Goal: Transaction & Acquisition: Purchase product/service

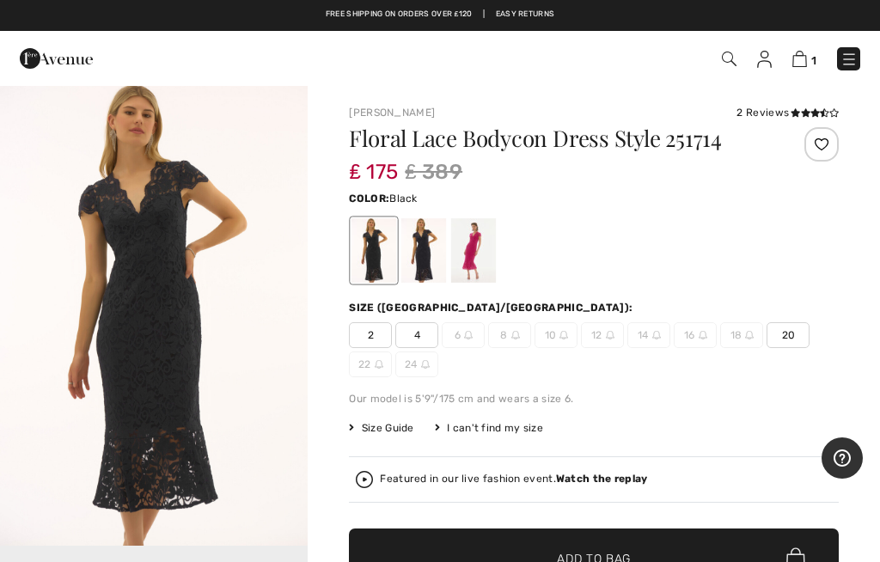
click at [374, 265] on div at bounding box center [373, 250] width 45 height 64
click at [434, 259] on div at bounding box center [423, 250] width 45 height 64
click at [483, 265] on div at bounding box center [473, 250] width 45 height 64
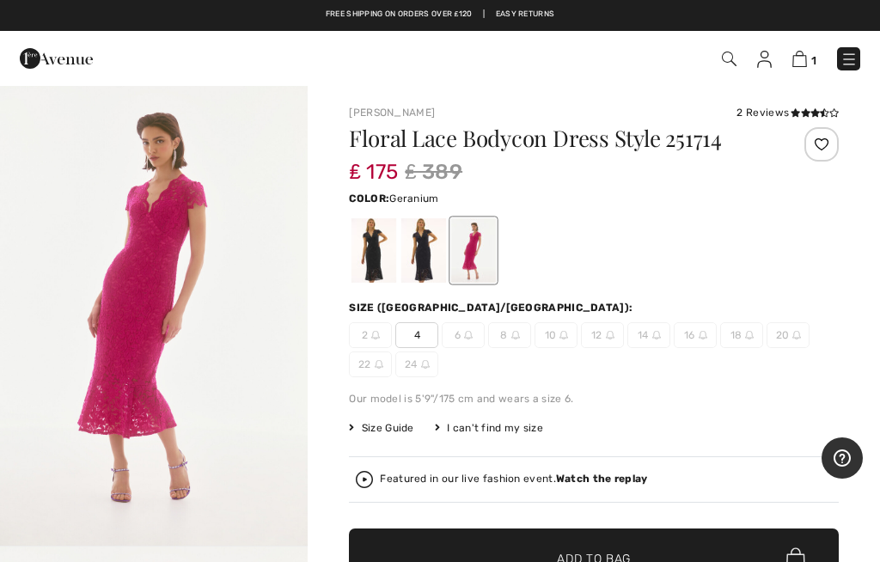
click at [371, 251] on div at bounding box center [373, 250] width 45 height 64
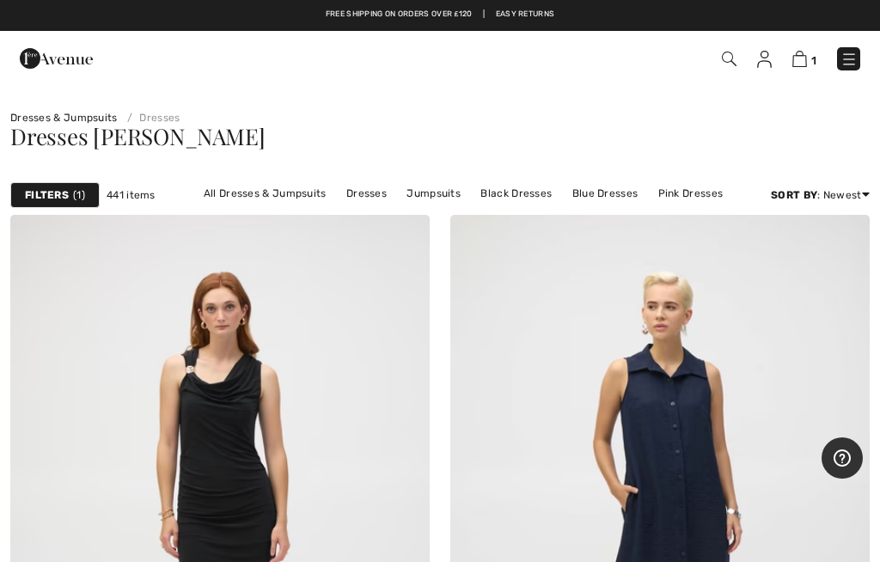
click at [381, 189] on link "Dresses" at bounding box center [367, 193] width 58 height 22
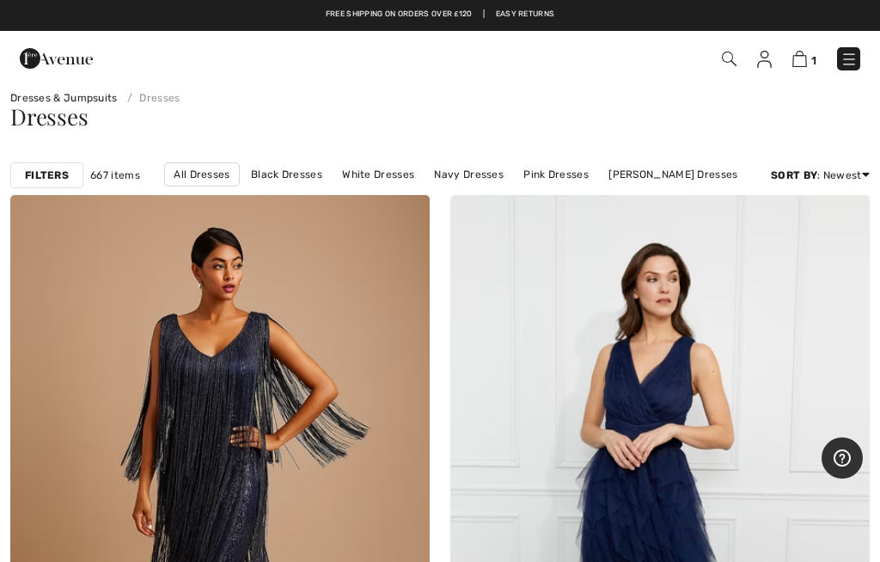
scroll to position [42, 0]
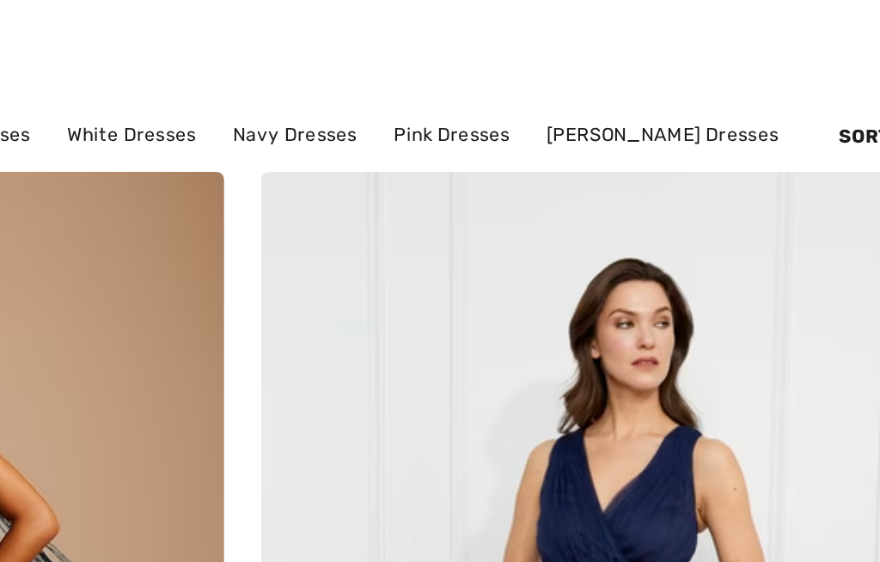
click at [600, 141] on link "[PERSON_NAME] Dresses" at bounding box center [673, 152] width 146 height 22
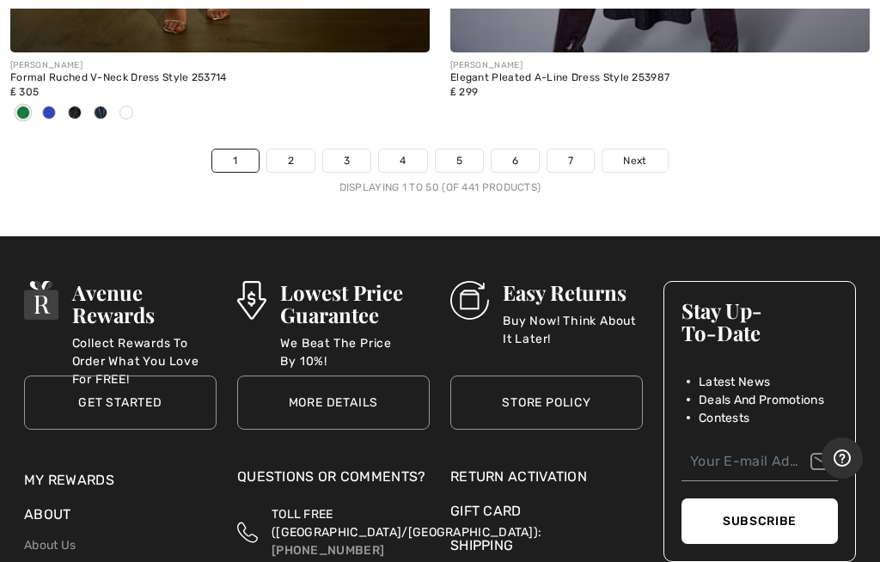
scroll to position [18277, 0]
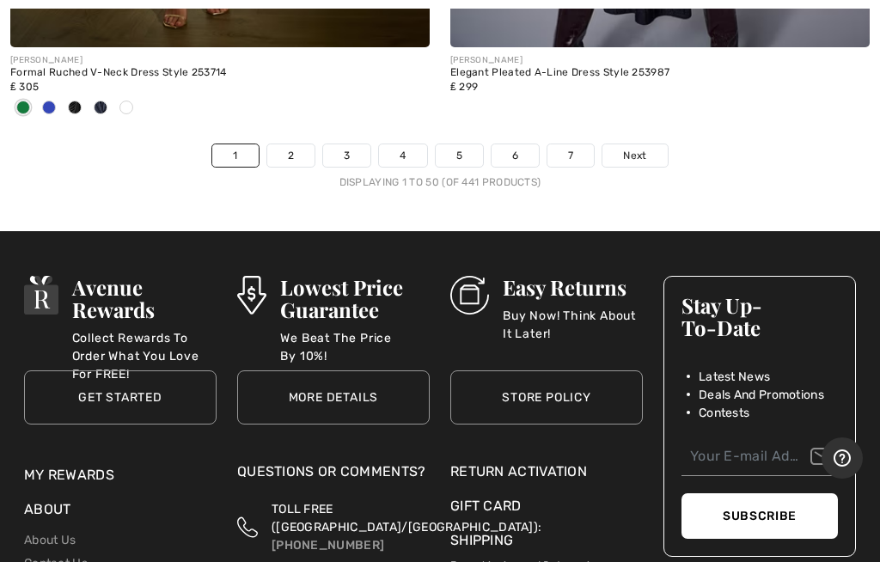
click at [640, 148] on span "Next" at bounding box center [634, 155] width 23 height 15
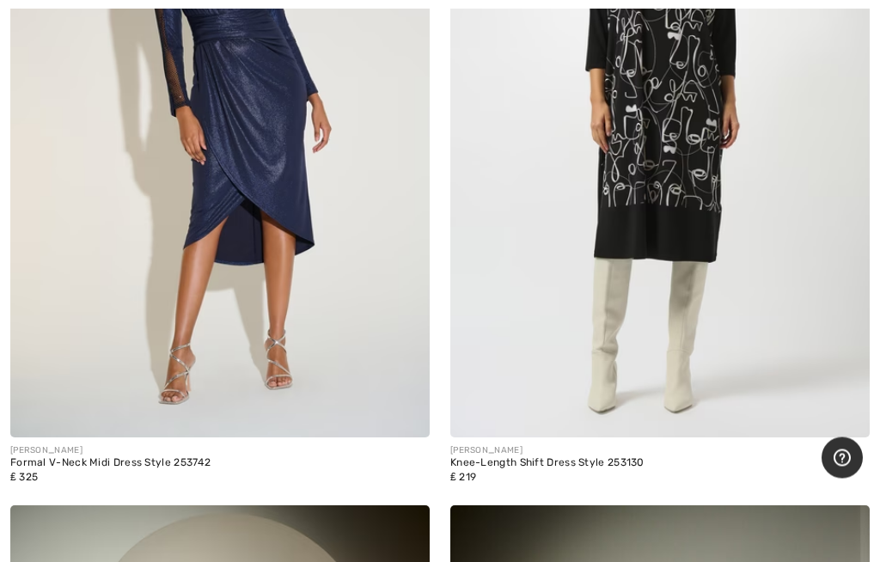
scroll to position [10583, 0]
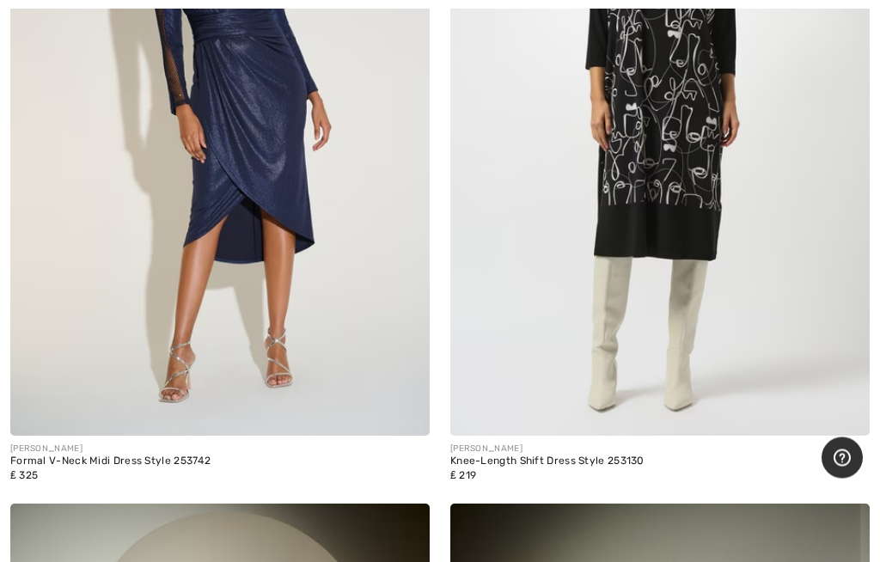
click at [300, 232] on img at bounding box center [219, 122] width 419 height 629
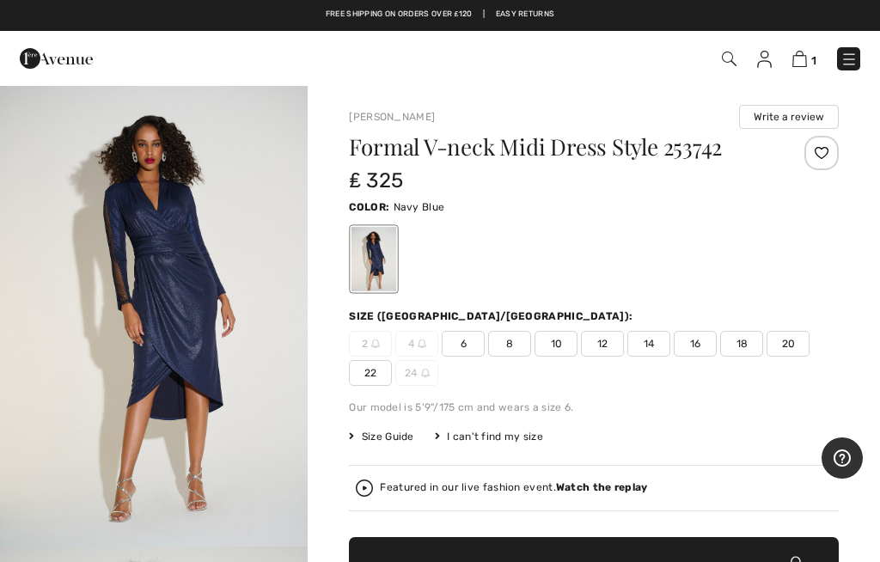
click at [368, 380] on span "22" at bounding box center [370, 373] width 43 height 26
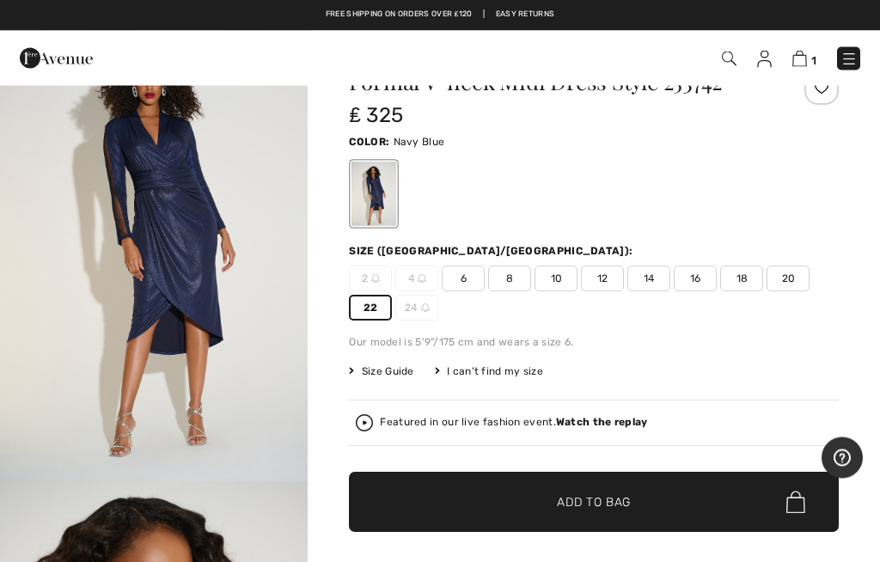
scroll to position [69, 0]
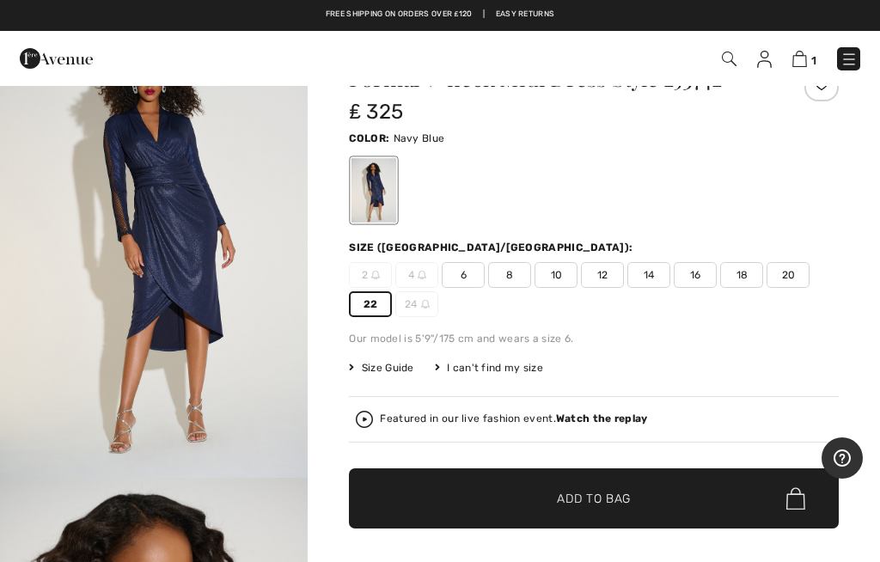
click at [641, 506] on span "✔ Added to Bag Add to Bag" at bounding box center [594, 498] width 490 height 60
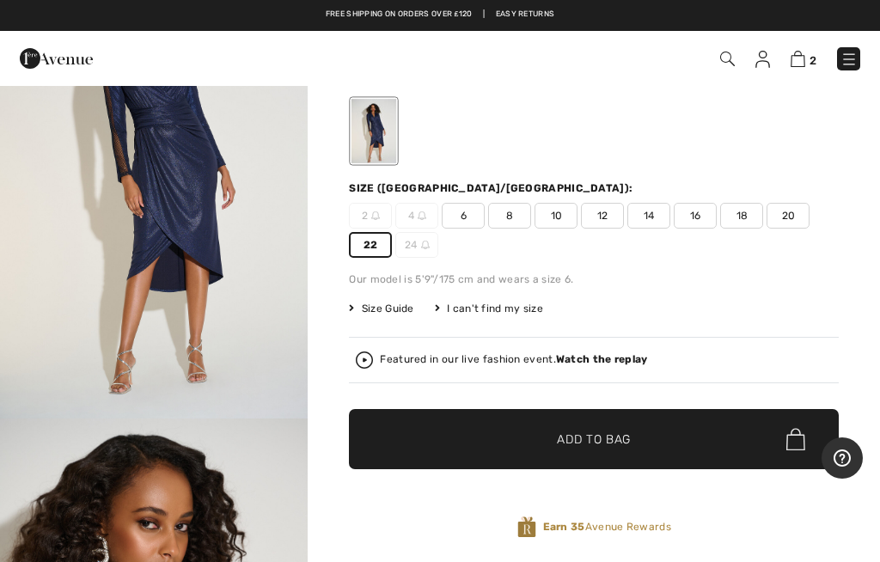
scroll to position [129, 0]
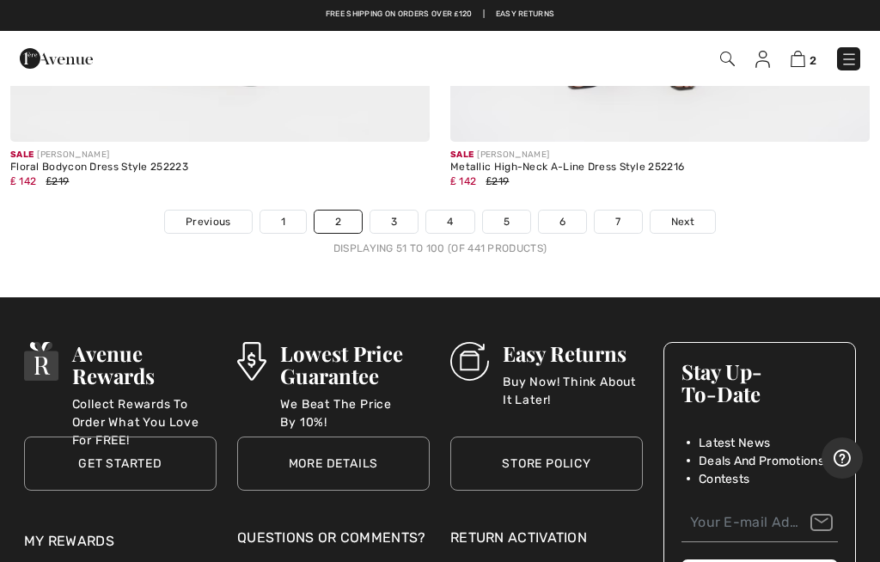
scroll to position [18243, 0]
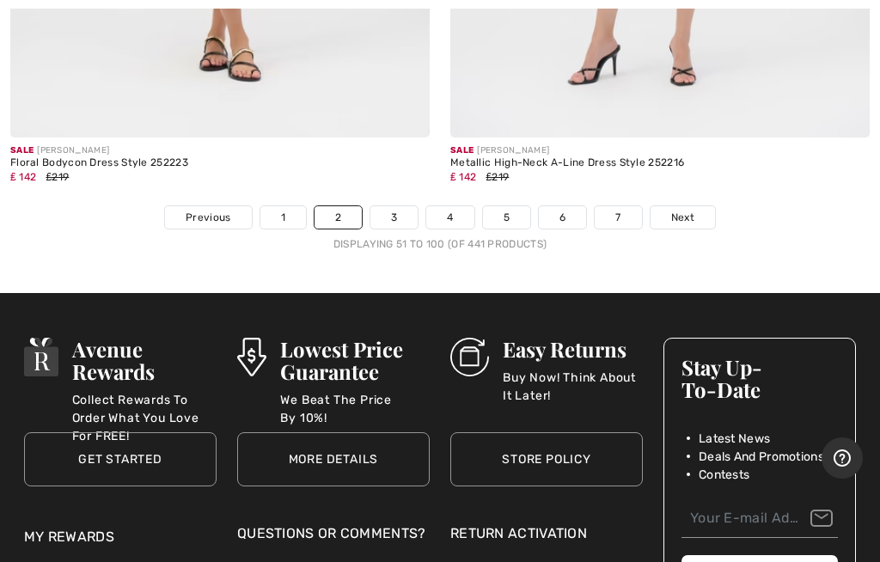
click at [691, 210] on span "Next" at bounding box center [682, 217] width 23 height 15
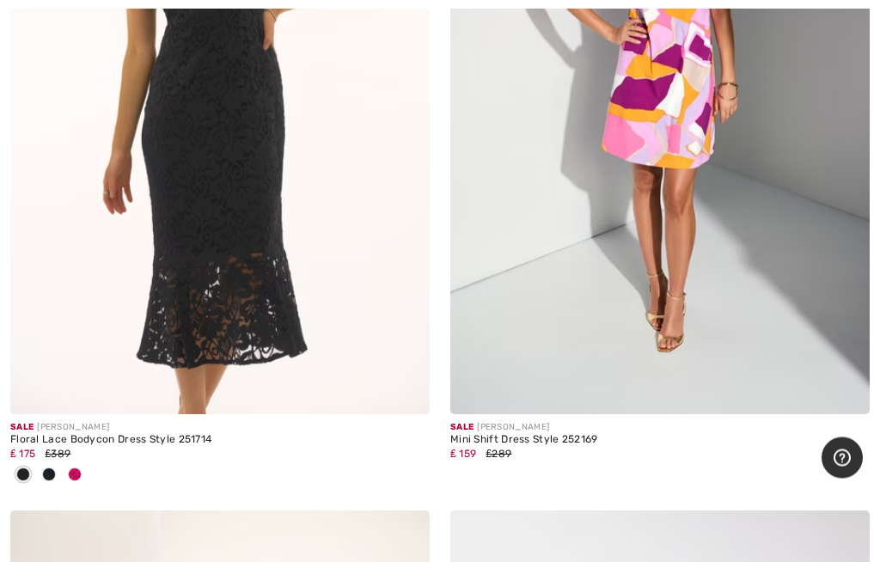
scroll to position [7038, 0]
click at [265, 240] on img at bounding box center [219, 99] width 419 height 629
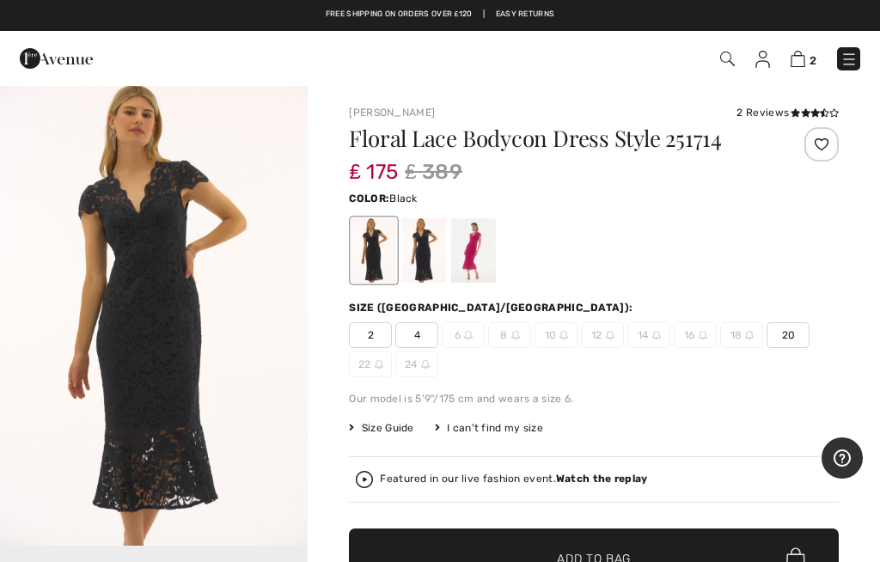
click at [424, 248] on div at bounding box center [423, 250] width 45 height 64
click at [462, 271] on div at bounding box center [473, 250] width 45 height 64
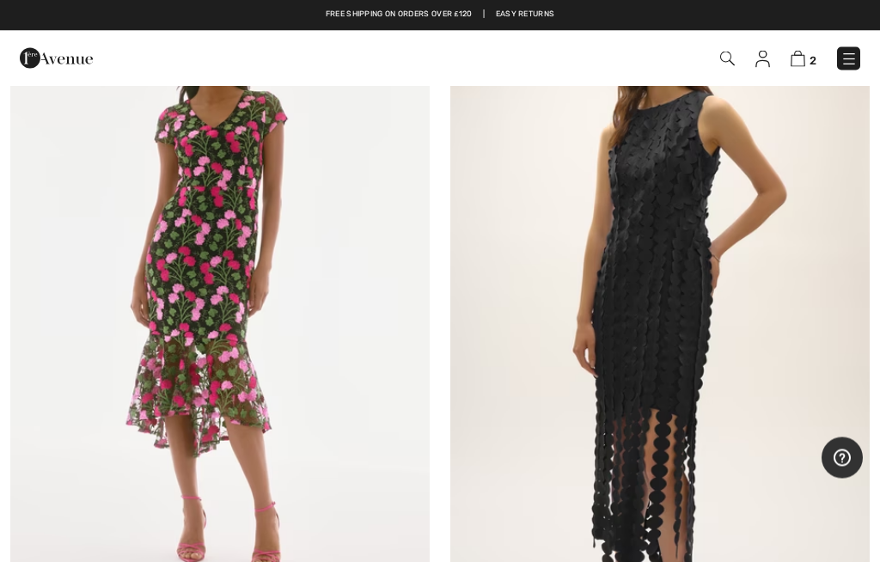
scroll to position [9856, 0]
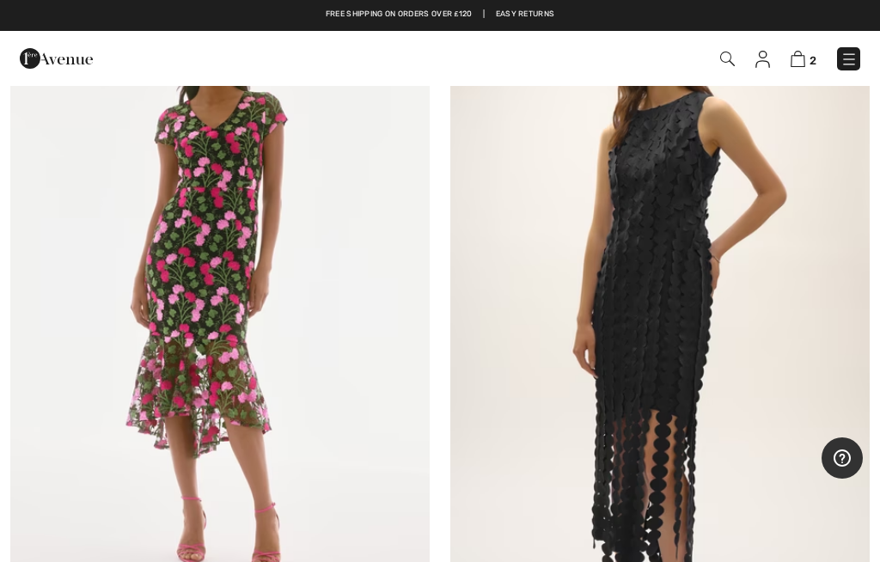
click at [235, 346] on img at bounding box center [219, 293] width 419 height 629
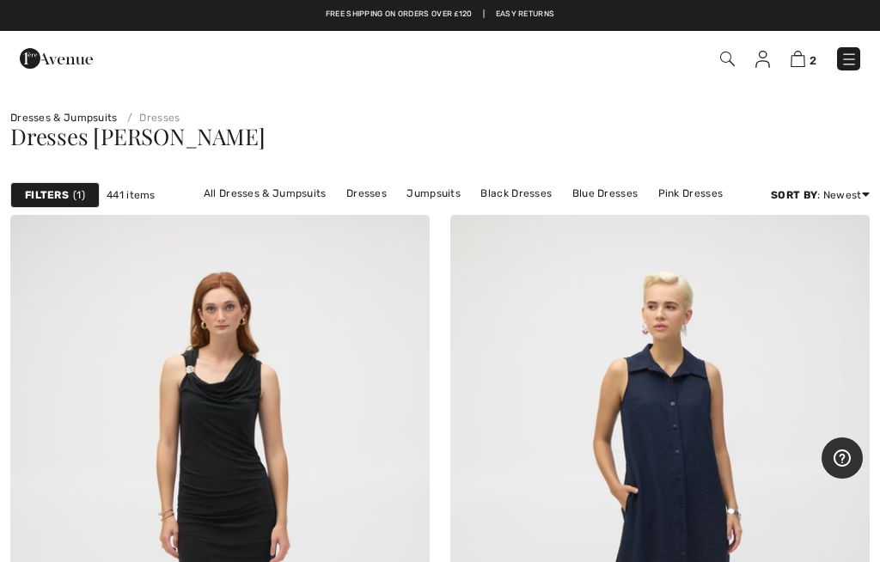
click at [71, 196] on div "Filters 1" at bounding box center [54, 195] width 89 height 26
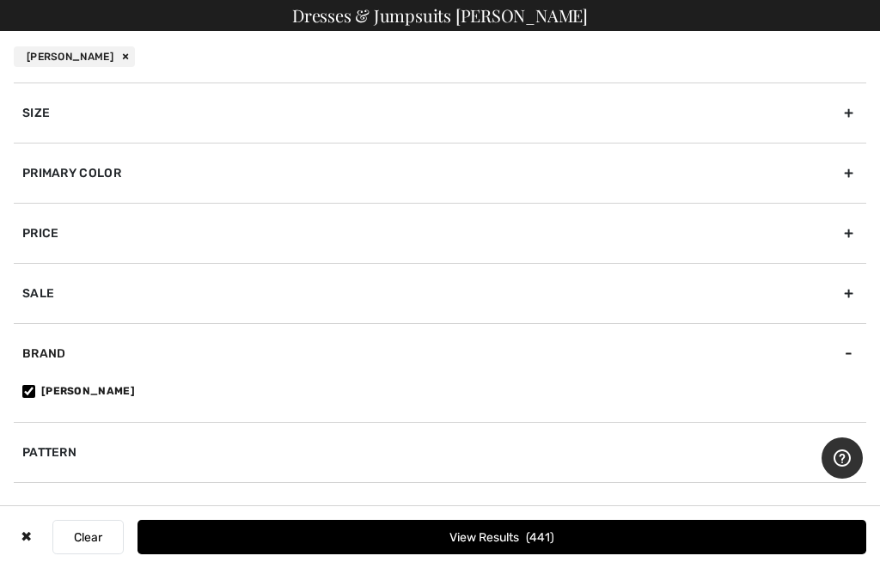
click at [366, 104] on div "Size" at bounding box center [440, 112] width 852 height 60
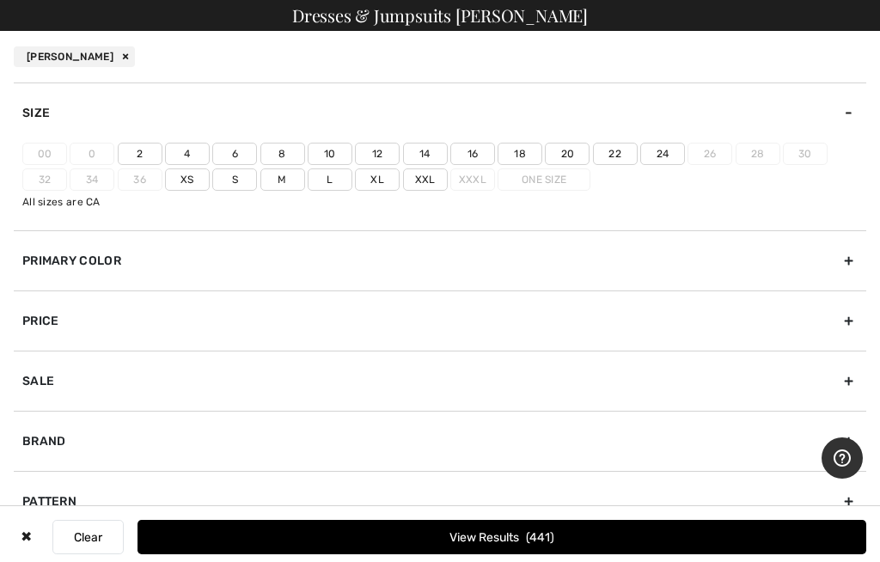
click at [612, 151] on label "22" at bounding box center [615, 154] width 45 height 22
click at [0, 0] on input"] "22" at bounding box center [0, 0] width 0 height 0
click at [572, 534] on button "View Results 199" at bounding box center [501, 537] width 729 height 34
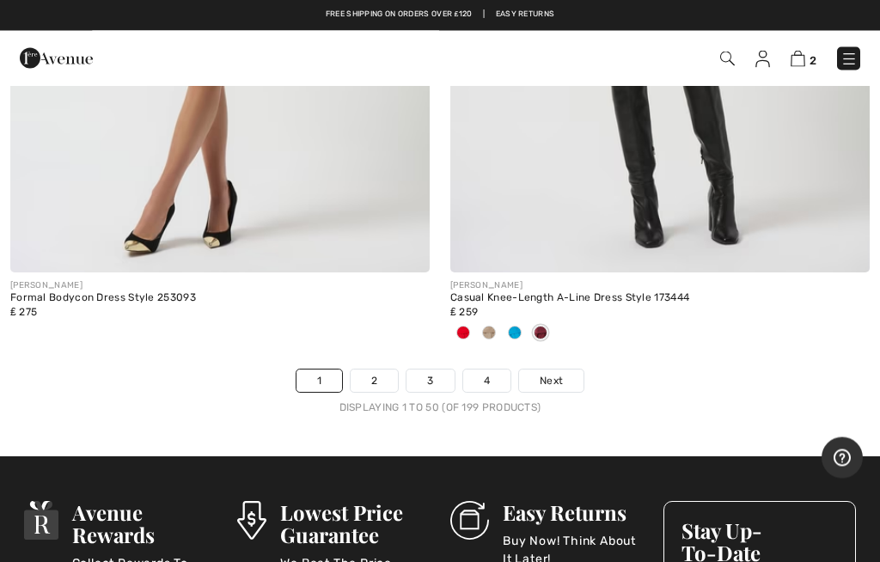
scroll to position [18239, 0]
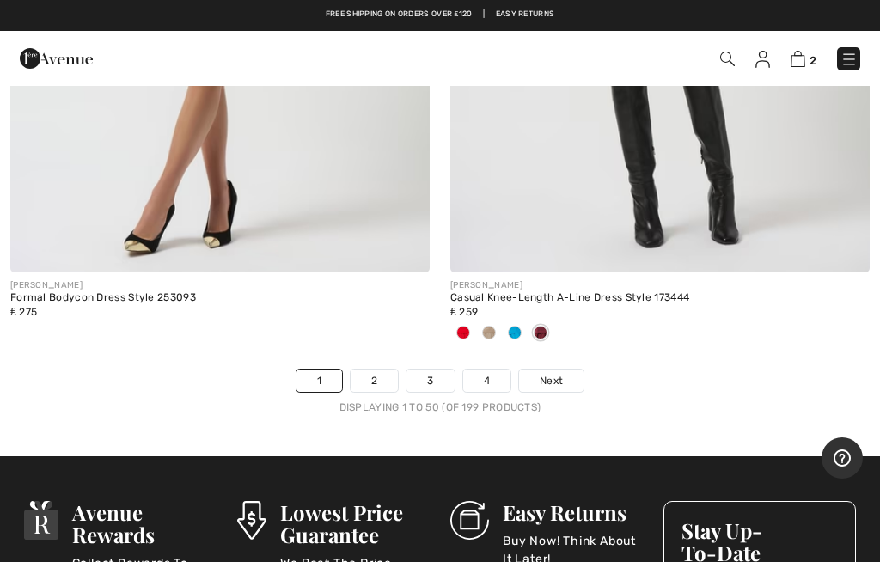
click at [561, 372] on link "Next" at bounding box center [551, 380] width 64 height 22
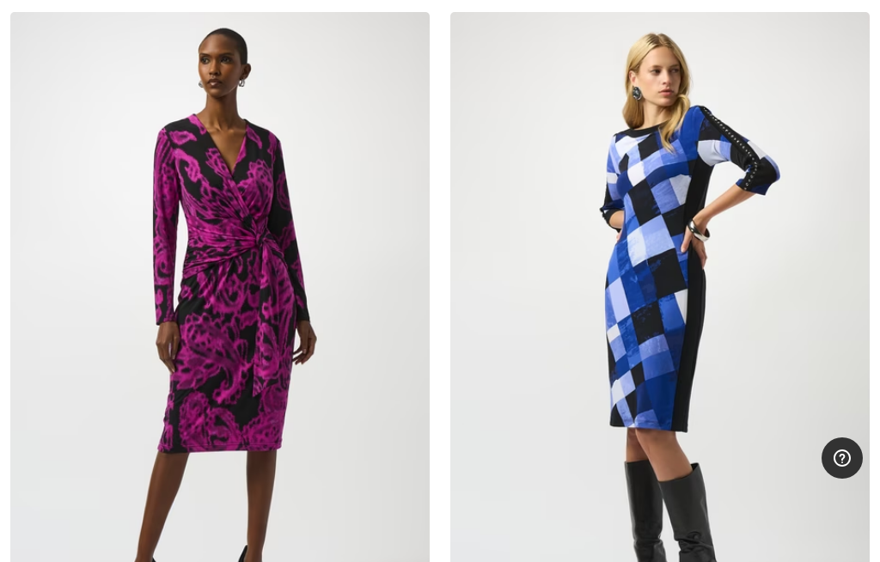
scroll to position [222, 0]
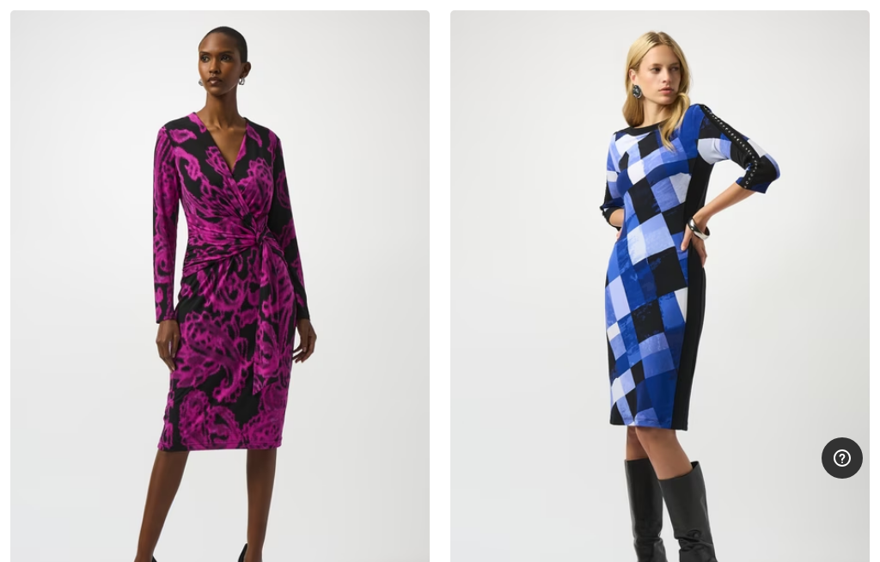
click at [273, 354] on img at bounding box center [219, 324] width 419 height 629
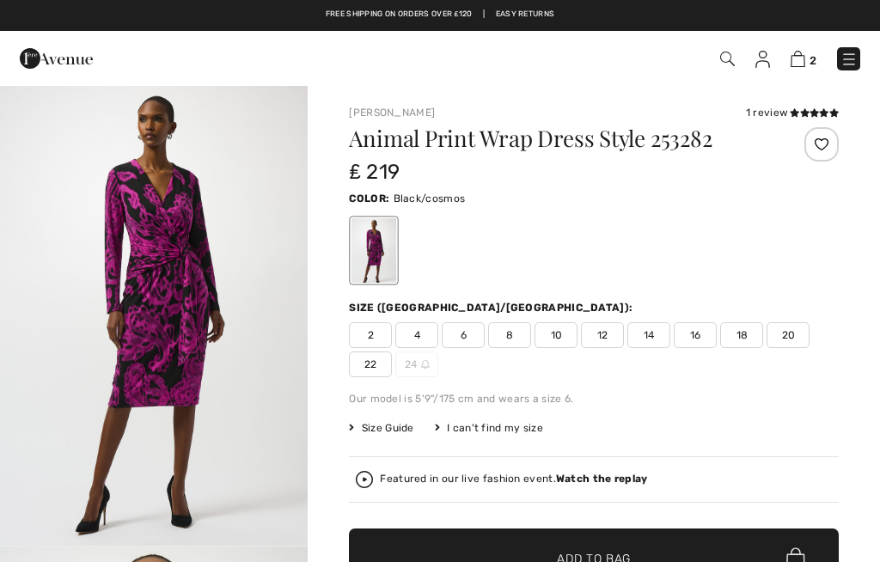
checkbox input "true"
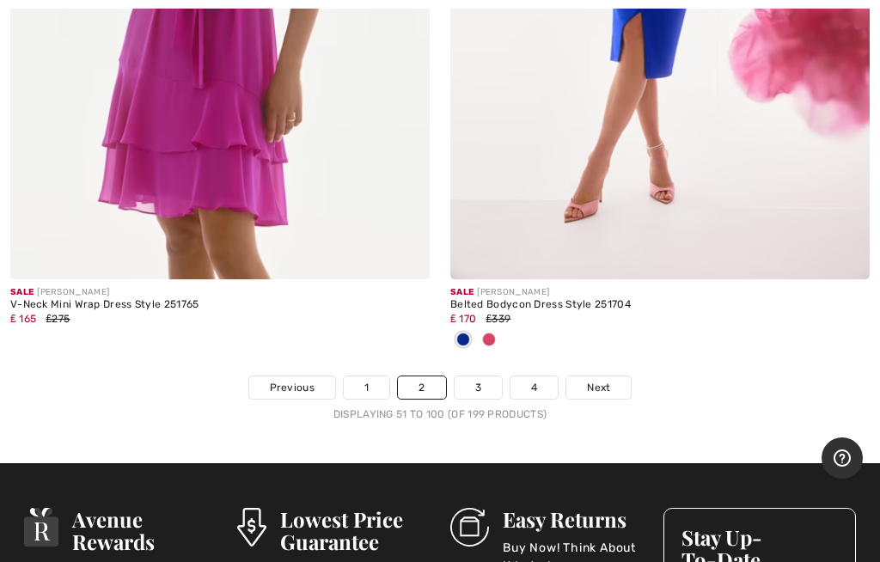
scroll to position [18229, 0]
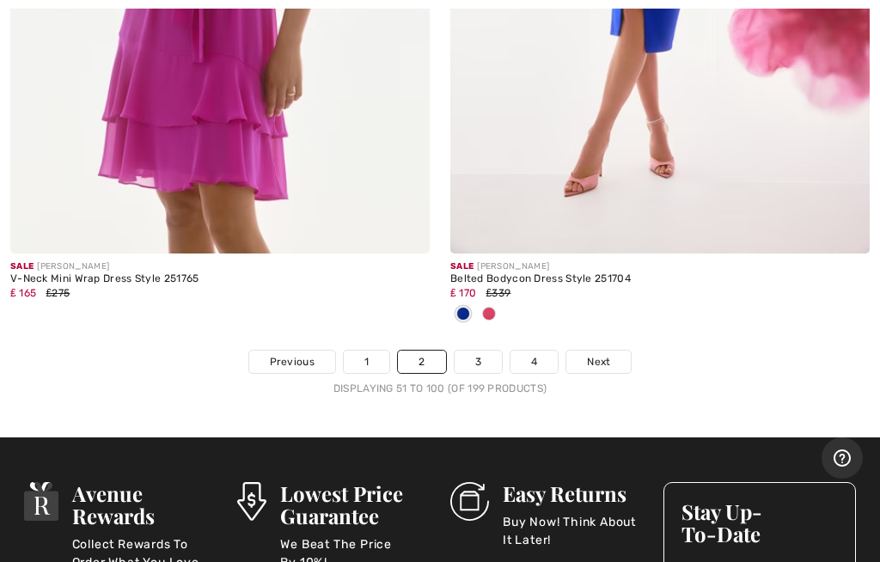
click at [603, 355] on link "Next" at bounding box center [598, 362] width 64 height 22
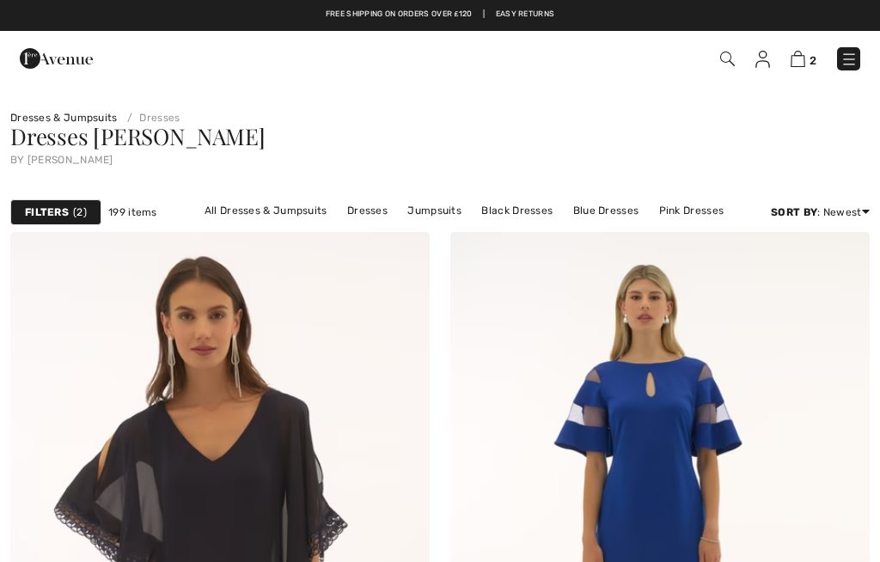
checkbox input "true"
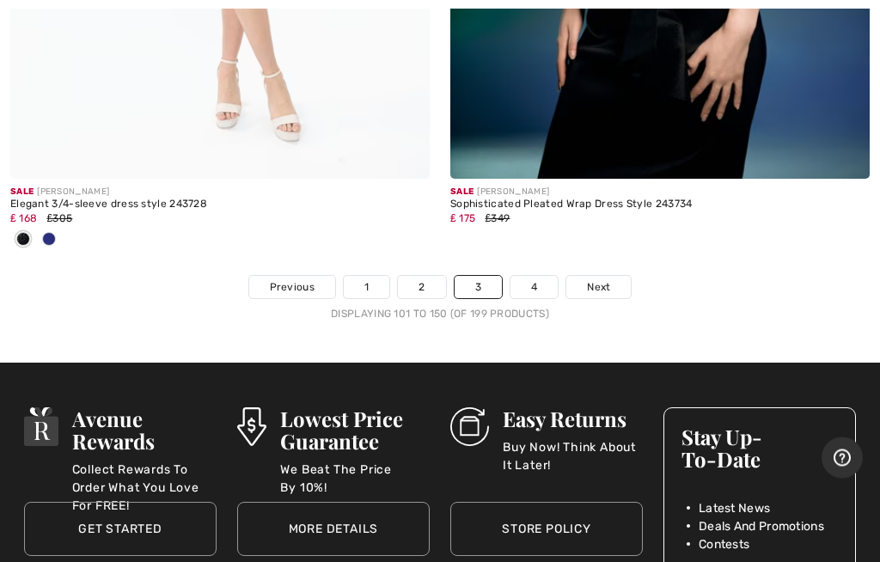
scroll to position [18474, 0]
click at [601, 279] on span "Next" at bounding box center [598, 286] width 23 height 15
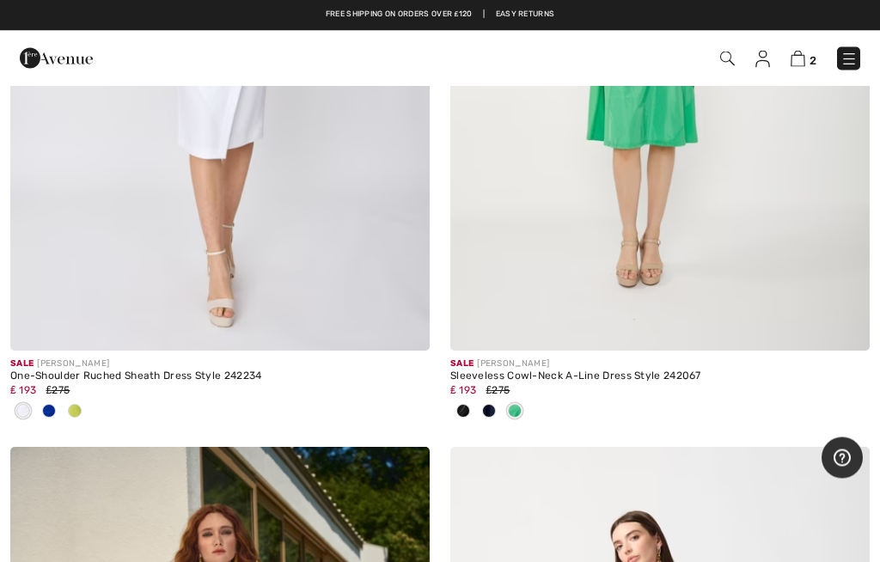
scroll to position [2646, 0]
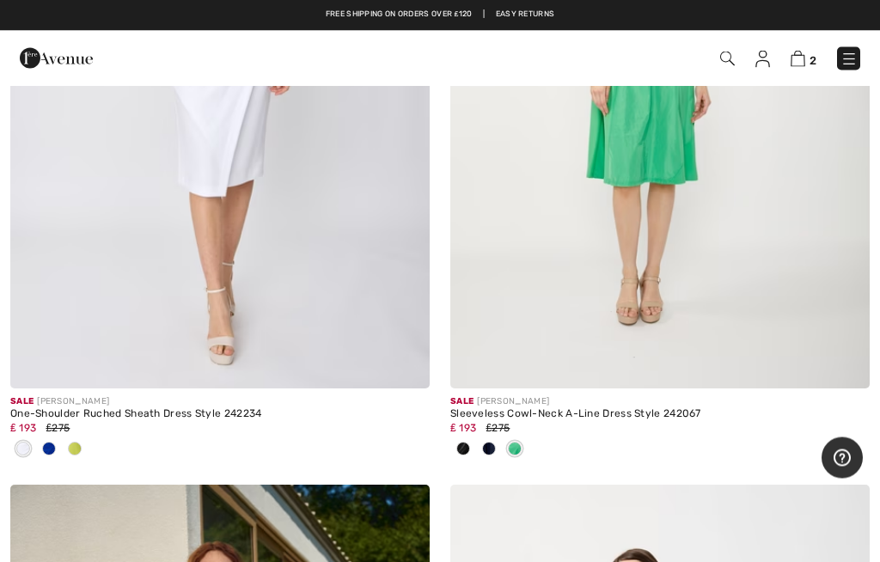
click at [805, 65] on img at bounding box center [797, 59] width 15 height 16
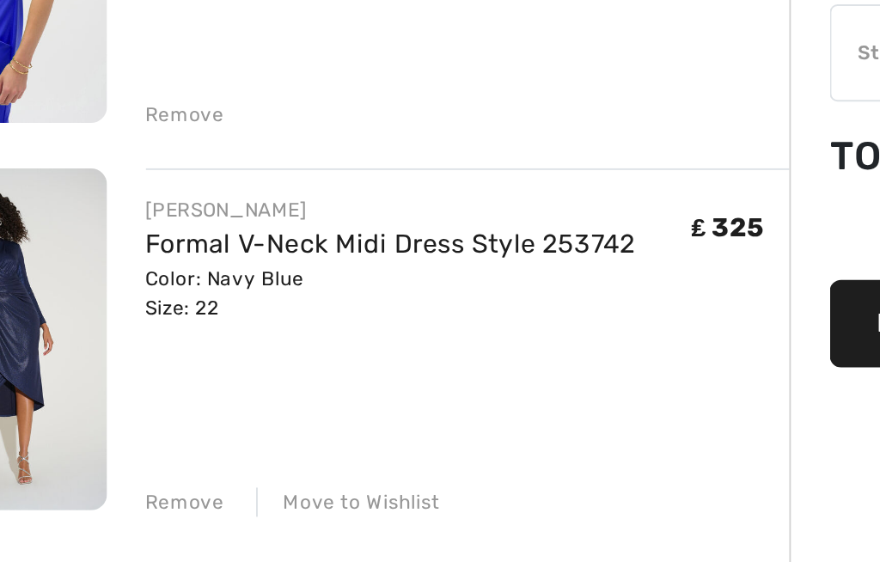
scroll to position [181, 0]
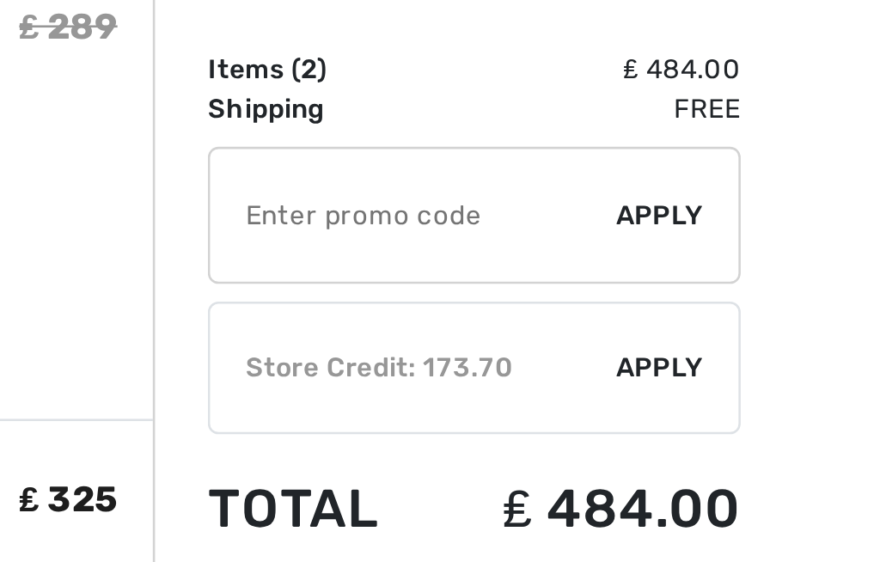
click at [674, 221] on span "Apply" at bounding box center [691, 228] width 34 height 15
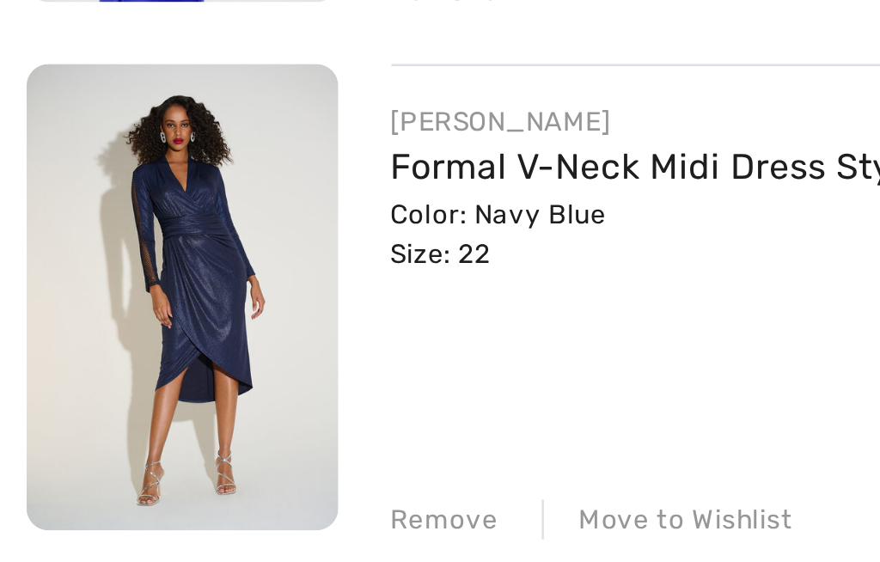
scroll to position [86, 0]
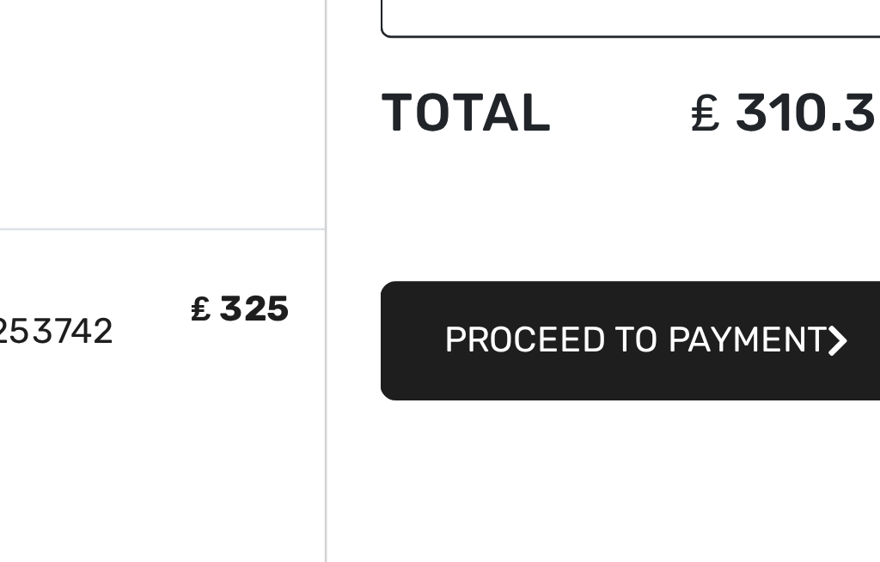
click at [540, 379] on span "Proceed to Payment" at bounding box center [614, 387] width 149 height 16
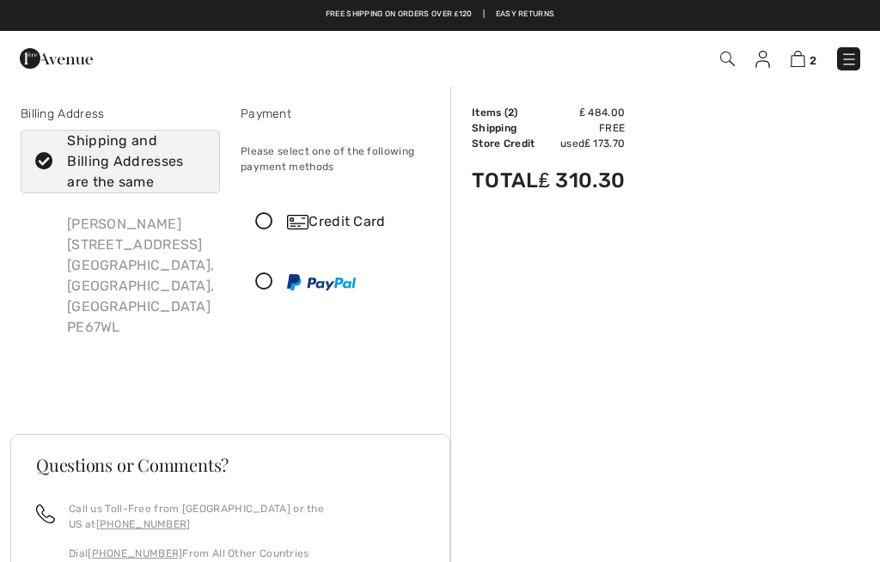
click at [272, 227] on icon at bounding box center [264, 222] width 46 height 18
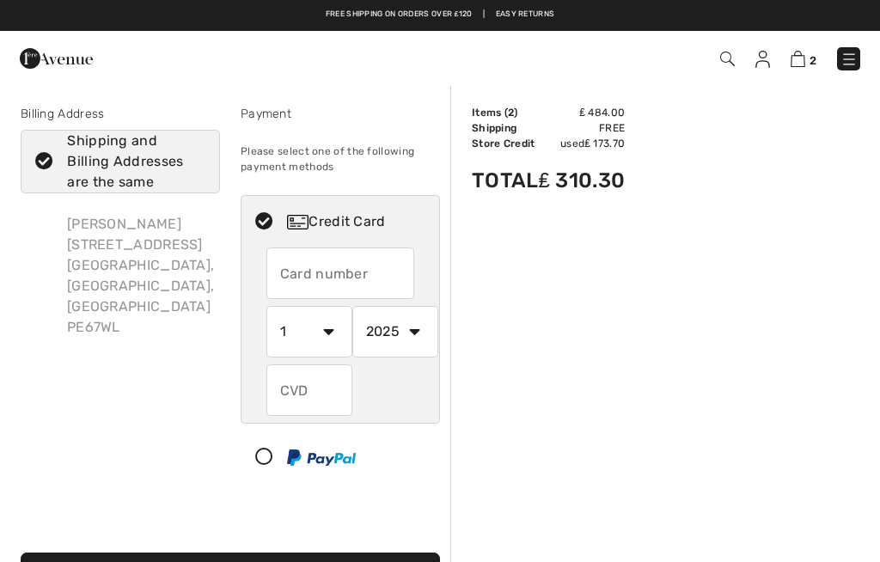
click at [321, 282] on input "text" at bounding box center [340, 273] width 149 height 52
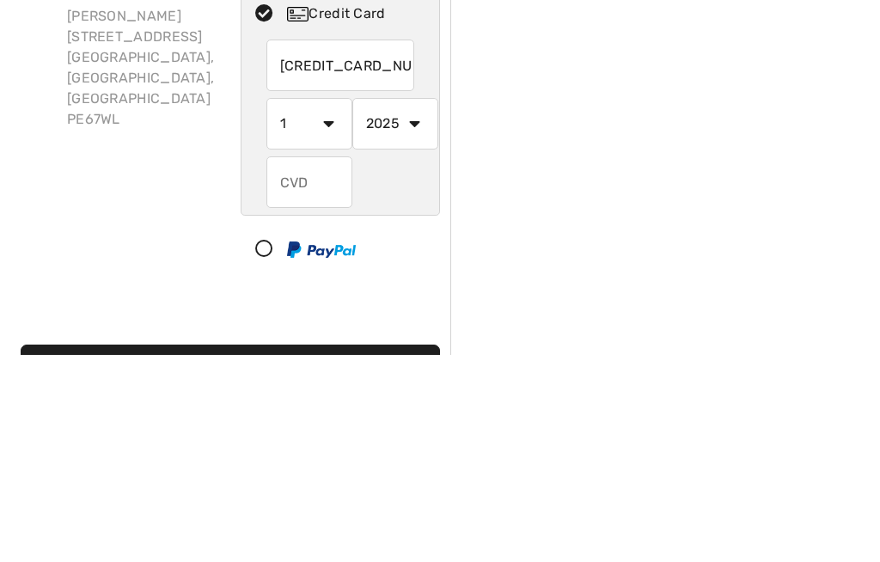
type input "5373010002550033"
click at [326, 364] on input "text" at bounding box center [309, 390] width 86 height 52
click at [319, 306] on select "1 2 3 4 5 6 7 8 9 10 11 12" at bounding box center [309, 332] width 86 height 52
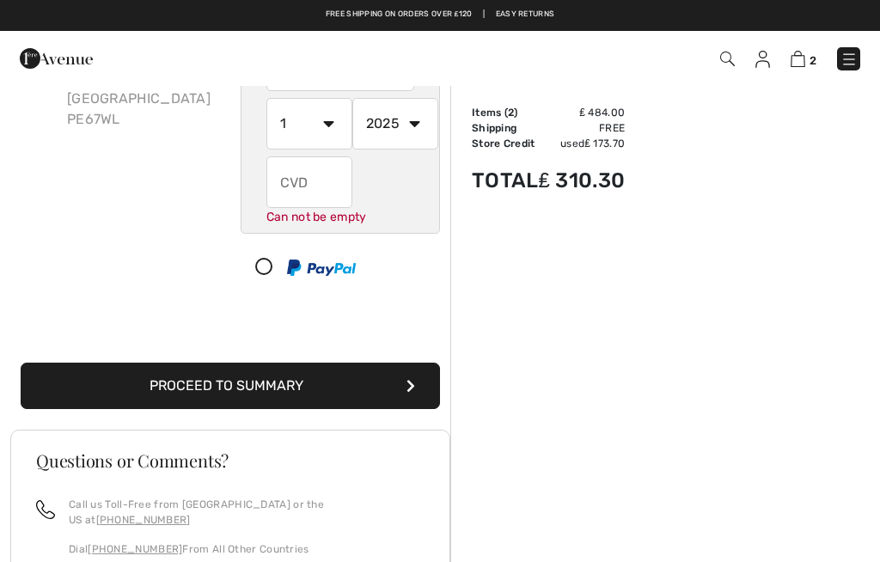
select select "8"
click at [421, 126] on select "2025 2026 2027 2028 2029 2030 2031 2032 2033 2034 2035" at bounding box center [395, 124] width 86 height 52
select select "2029"
click at [318, 186] on input "text" at bounding box center [309, 182] width 86 height 52
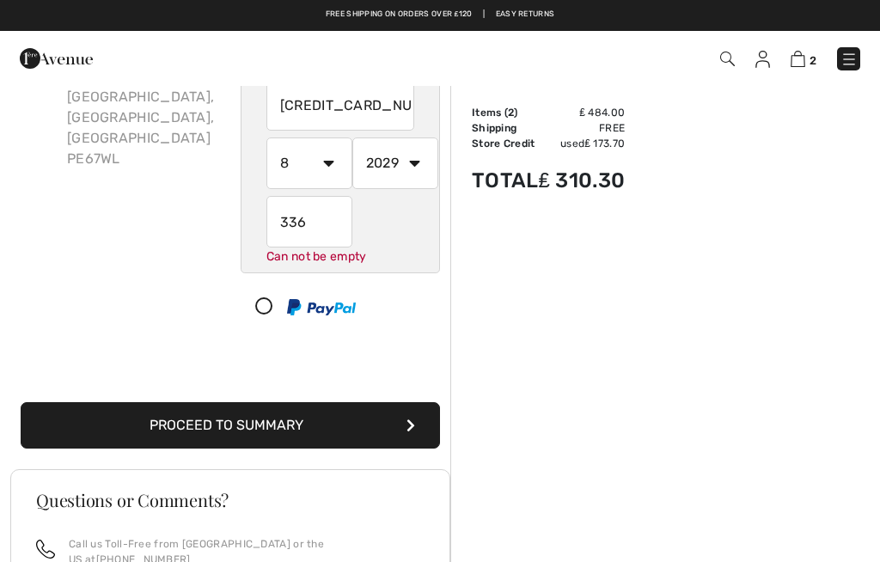
scroll to position [164, 0]
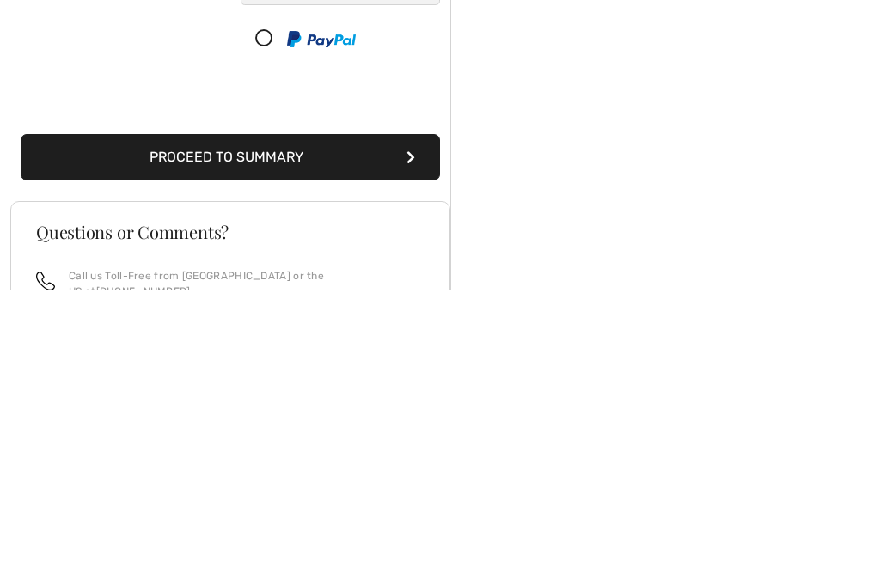
type input "336"
click at [285, 187] on div "Billing Address Shipping and Billing Addresses are the same Carol Collier 4 Lei…" at bounding box center [230, 186] width 440 height 574
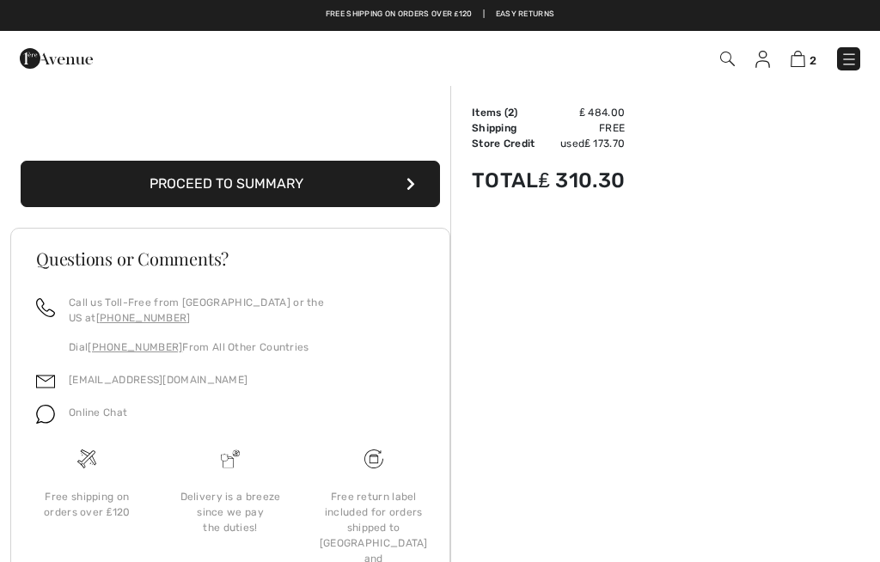
click at [334, 192] on button "Proceed to Summary" at bounding box center [230, 184] width 419 height 46
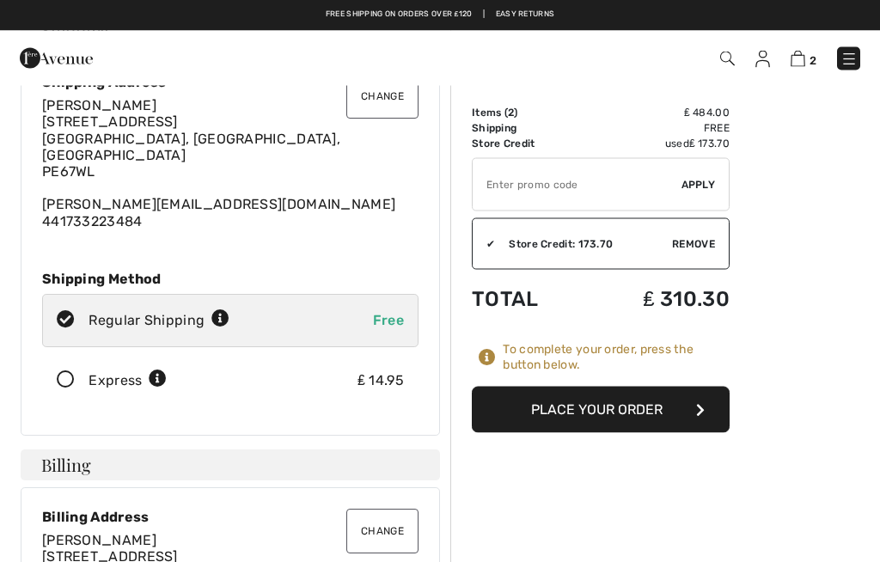
scroll to position [83, 0]
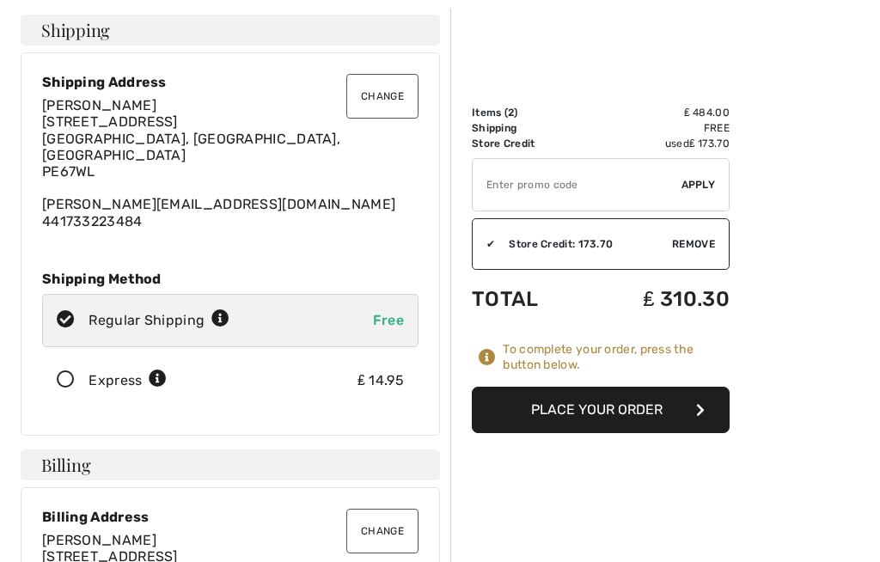
click at [617, 421] on button "Place Your Order" at bounding box center [601, 410] width 258 height 46
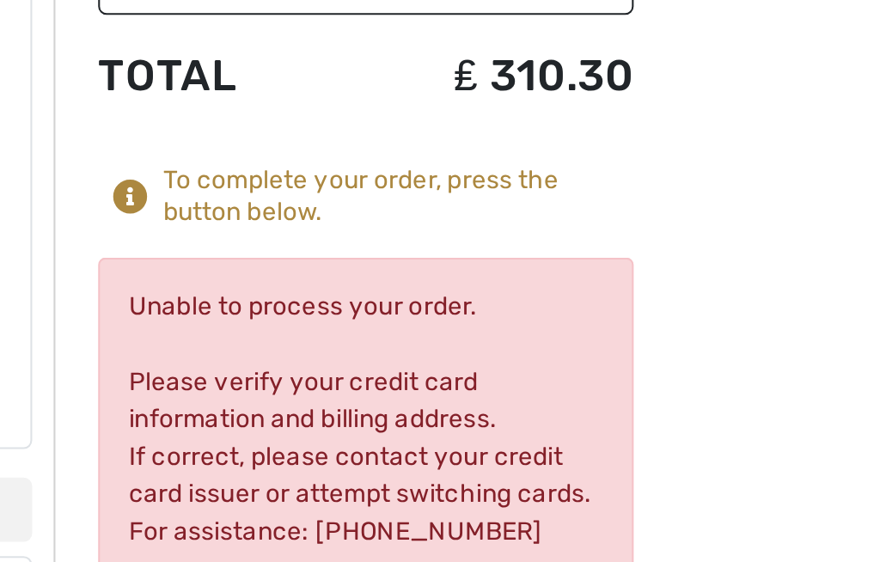
scroll to position [44, 0]
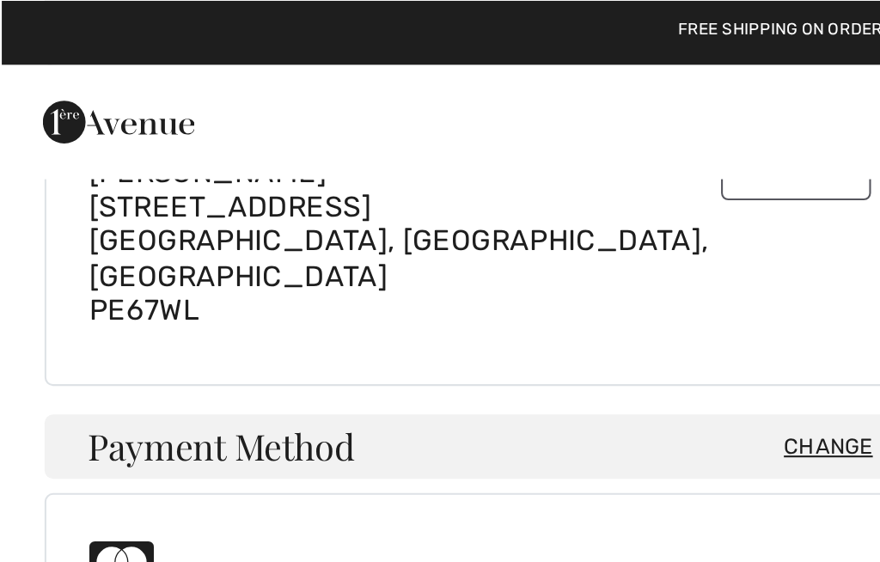
scroll to position [502, 0]
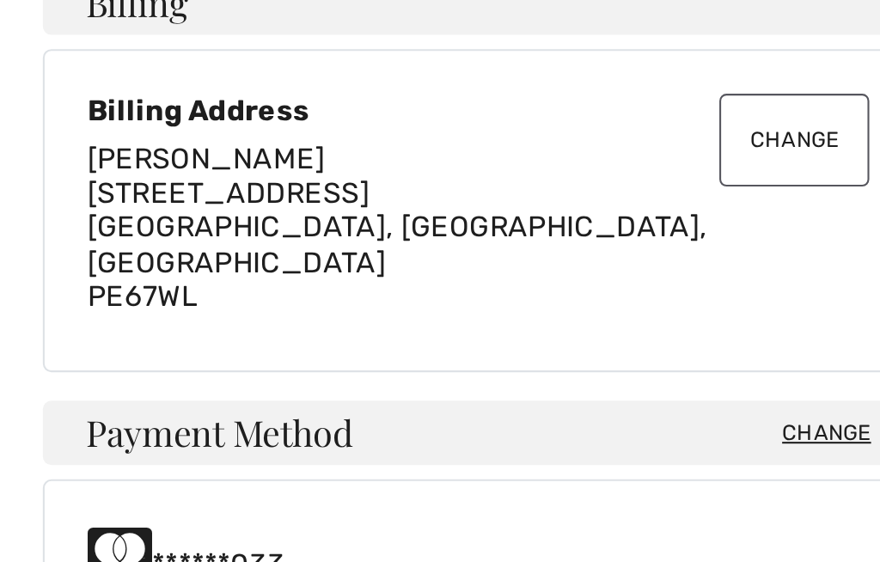
click at [400, 246] on span "Change" at bounding box center [397, 253] width 43 height 15
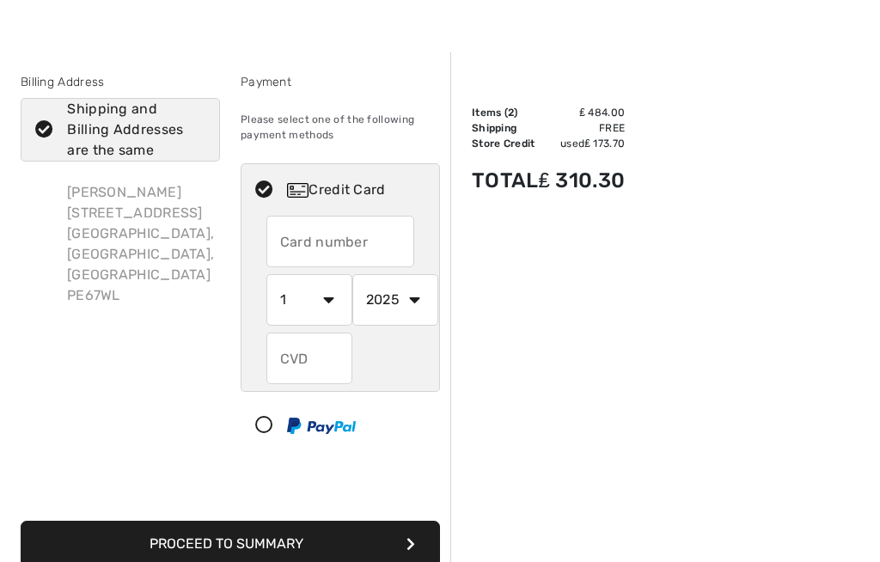
click at [347, 234] on input "text" at bounding box center [340, 242] width 149 height 52
radio input "true"
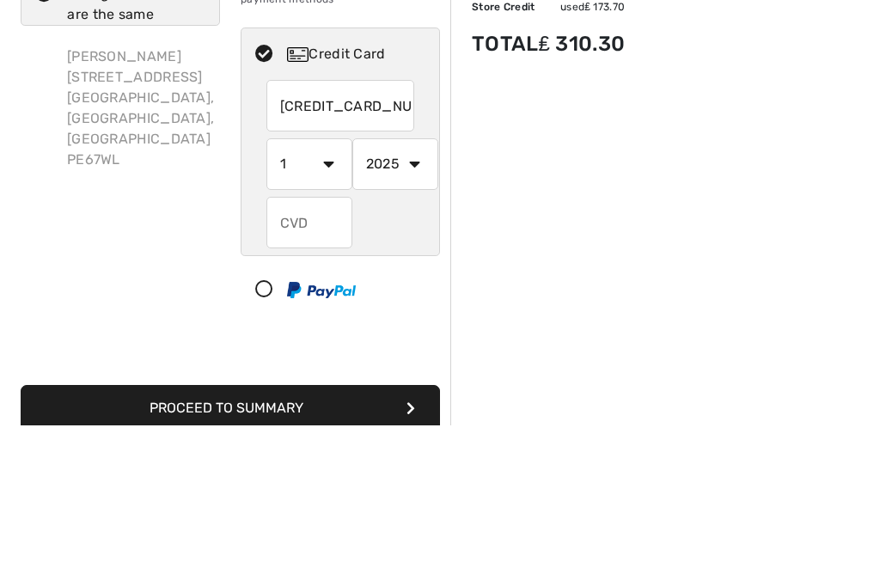
type input "[CREDIT_CARD_NUMBER]"
click at [329, 275] on select "1 2 3 4 5 6 7 8 9 10 11 12" at bounding box center [309, 301] width 86 height 52
radio input "true"
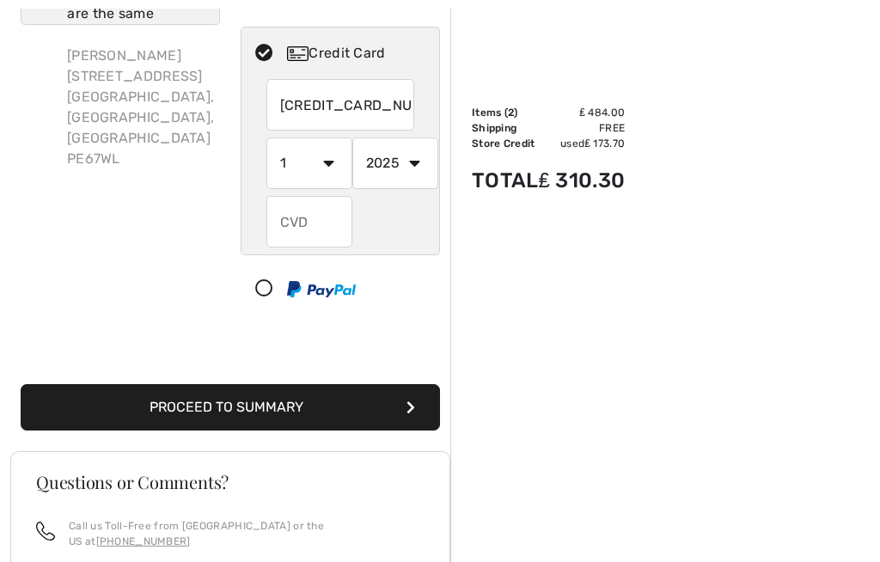
select select "8"
click at [409, 168] on select "2025 2026 2027 2028 2029 2030 2031 2032 2033 2034 2035" at bounding box center [395, 163] width 86 height 52
radio input "true"
select select "2029"
click at [305, 218] on input "text" at bounding box center [309, 222] width 86 height 52
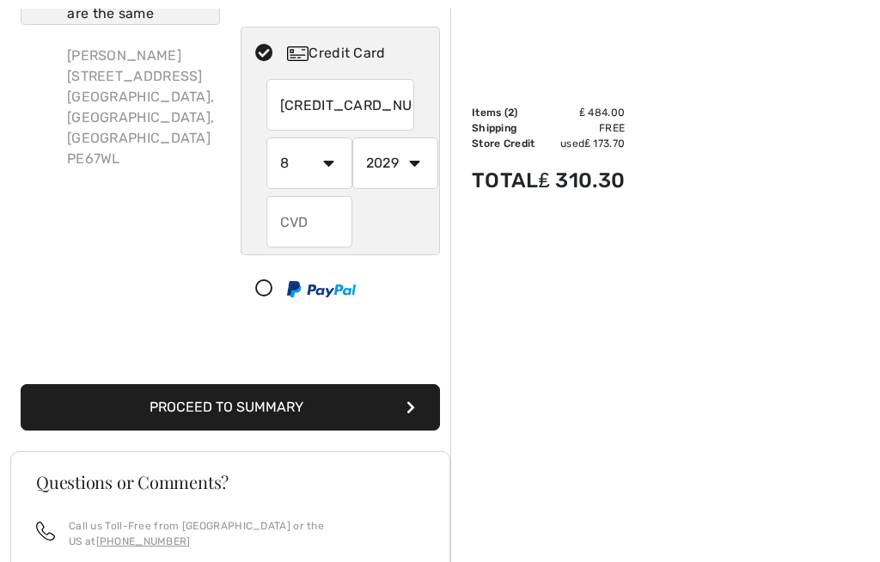
radio input "true"
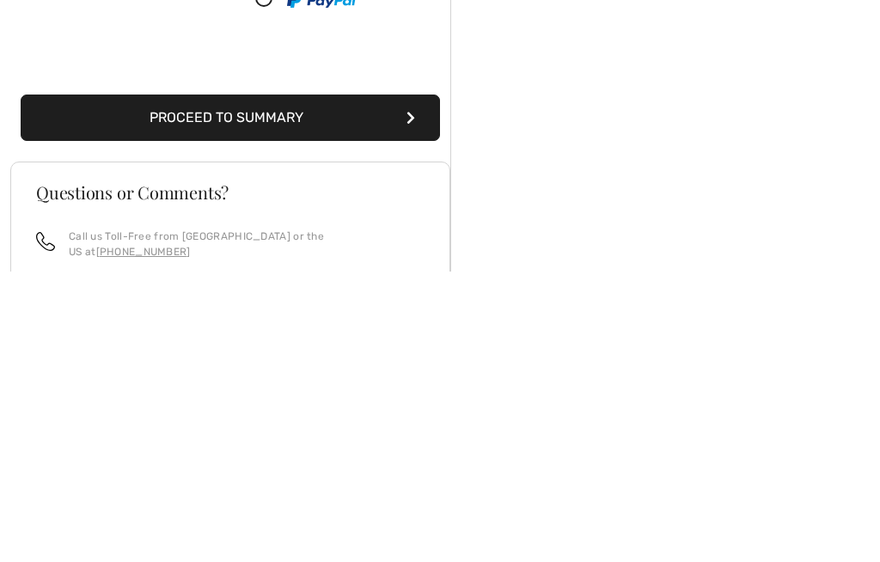
type input "336"
click at [300, 385] on button "Proceed to Summary" at bounding box center [230, 408] width 419 height 46
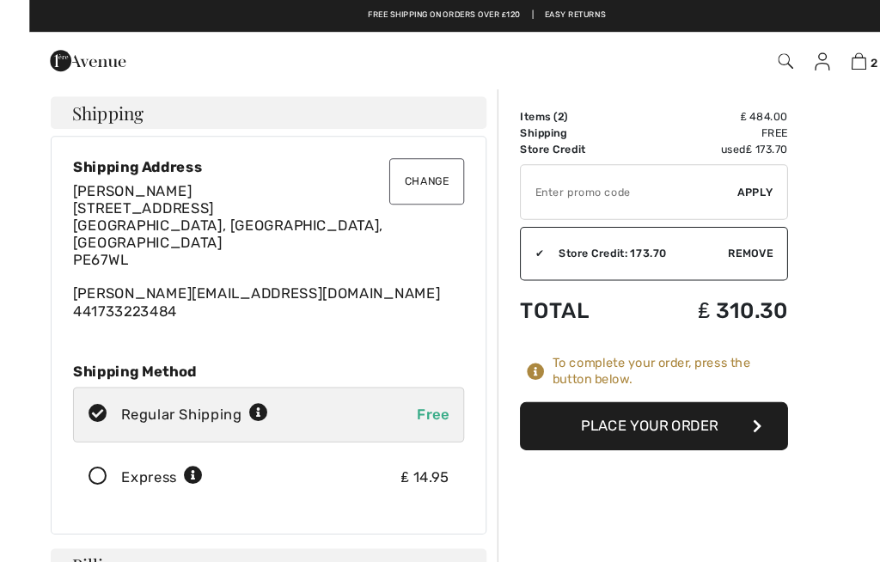
scroll to position [17, 0]
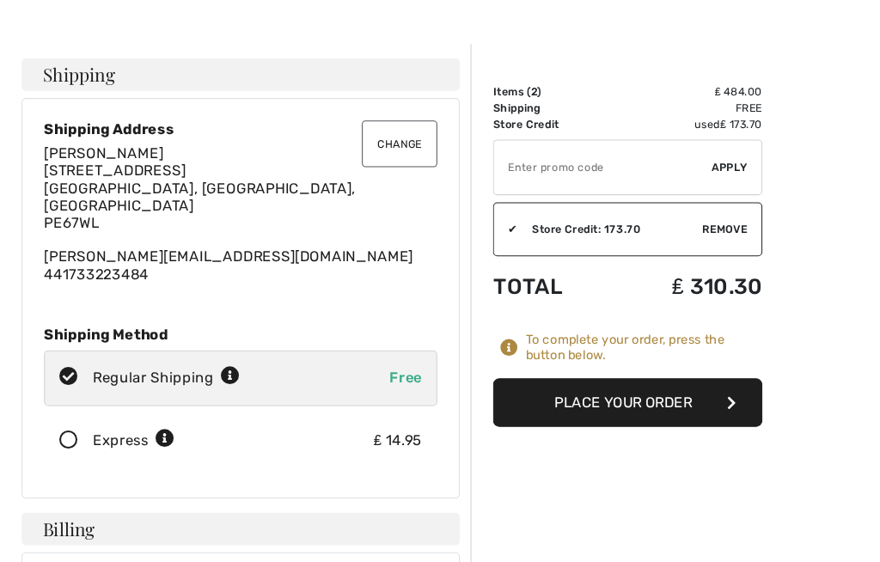
click at [601, 391] on button "Place Your Order" at bounding box center [601, 410] width 258 height 46
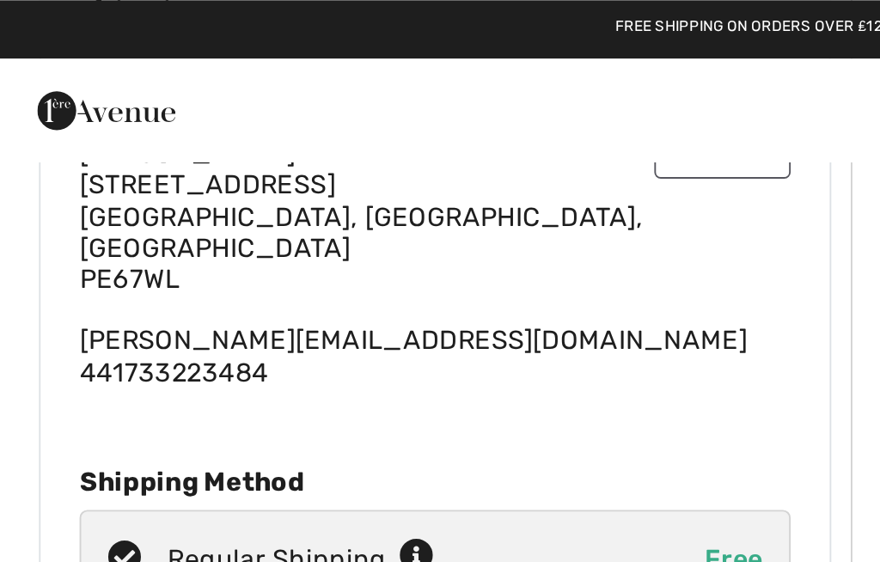
scroll to position [0, 0]
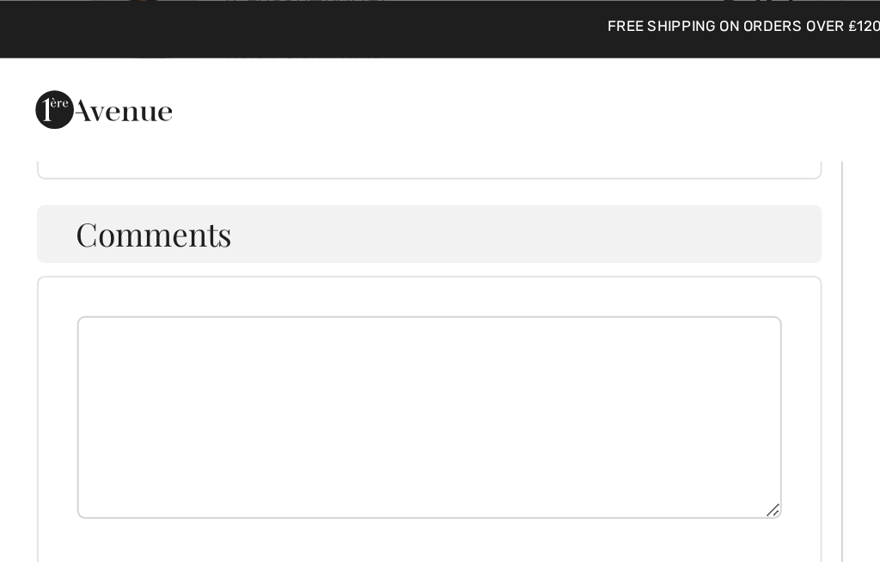
scroll to position [1042, 0]
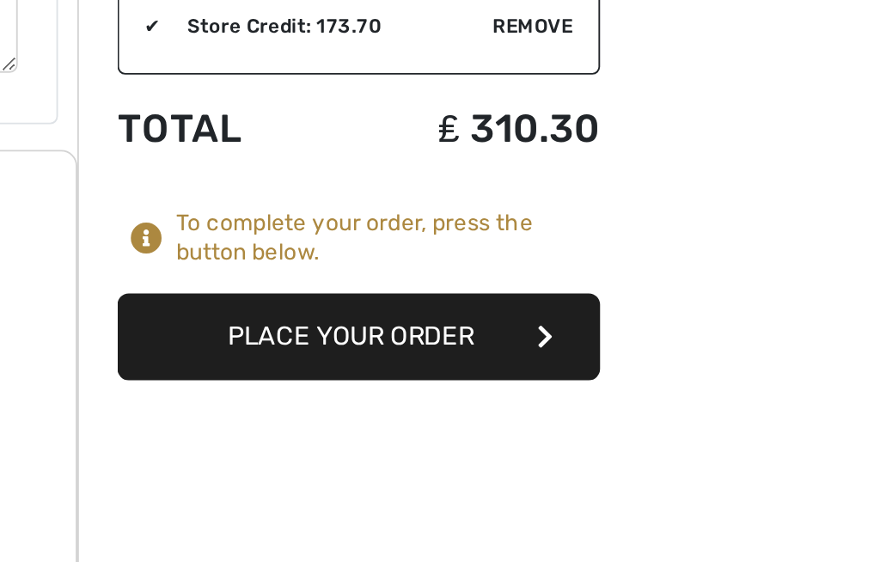
click at [472, 387] on button "Place Your Order" at bounding box center [601, 410] width 258 height 46
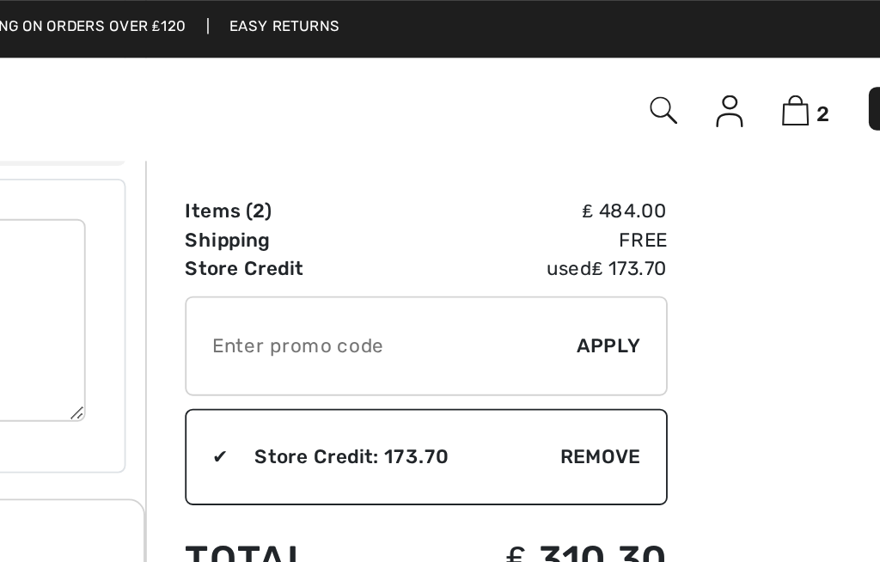
scroll to position [1106, 0]
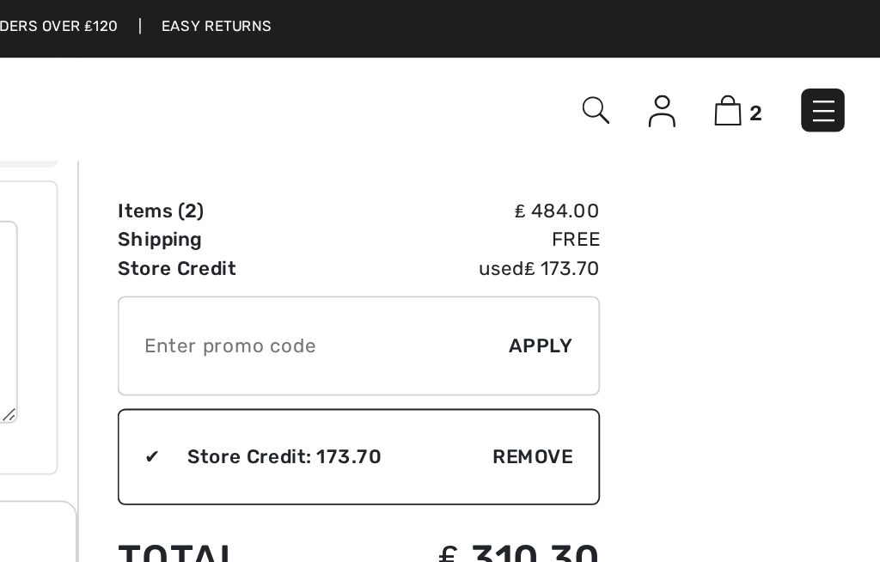
click at [809, 62] on span "2" at bounding box center [812, 60] width 7 height 13
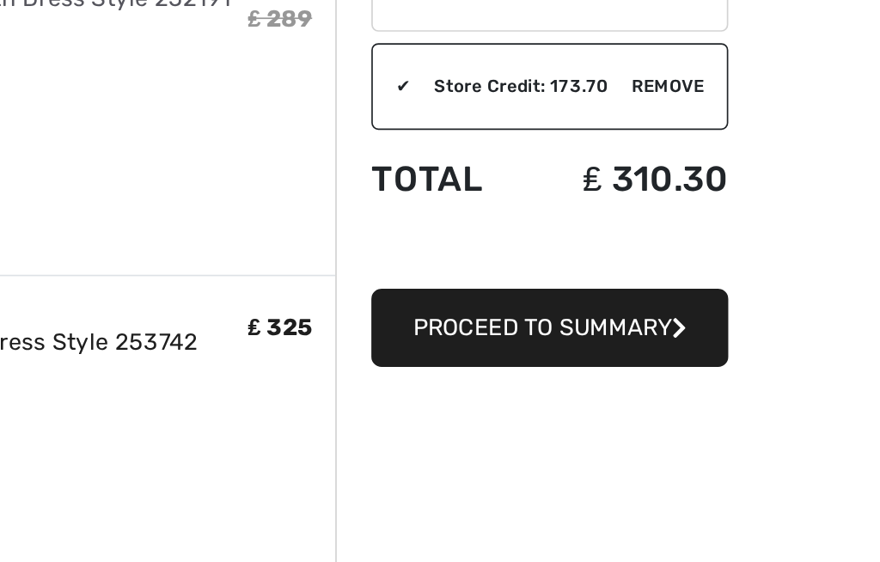
scroll to position [135, 0]
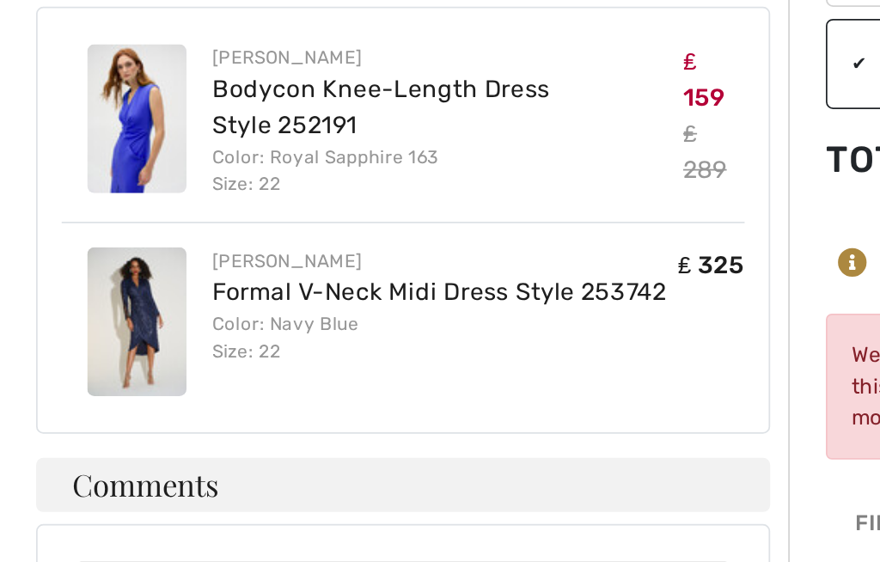
scroll to position [697, 0]
